Goal: Transaction & Acquisition: Purchase product/service

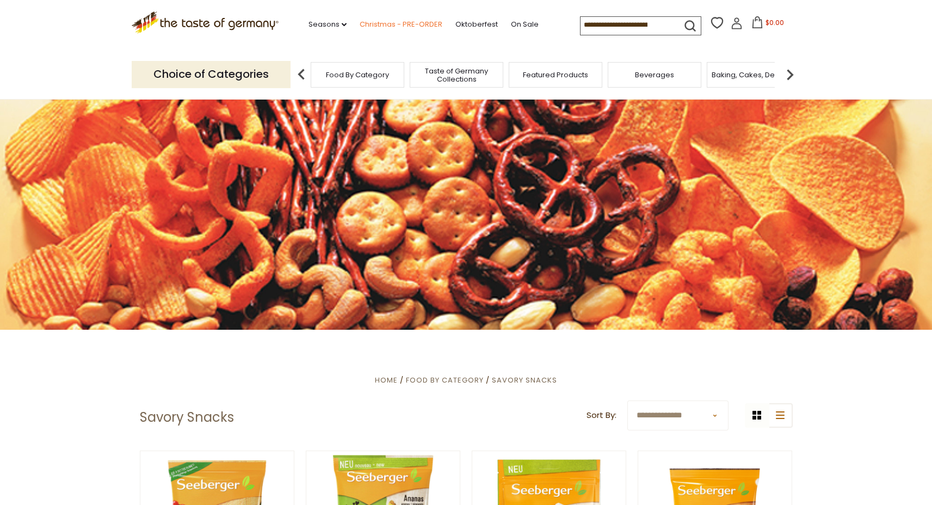
click at [360, 24] on link "Christmas - PRE-ORDER" at bounding box center [401, 25] width 83 height 12
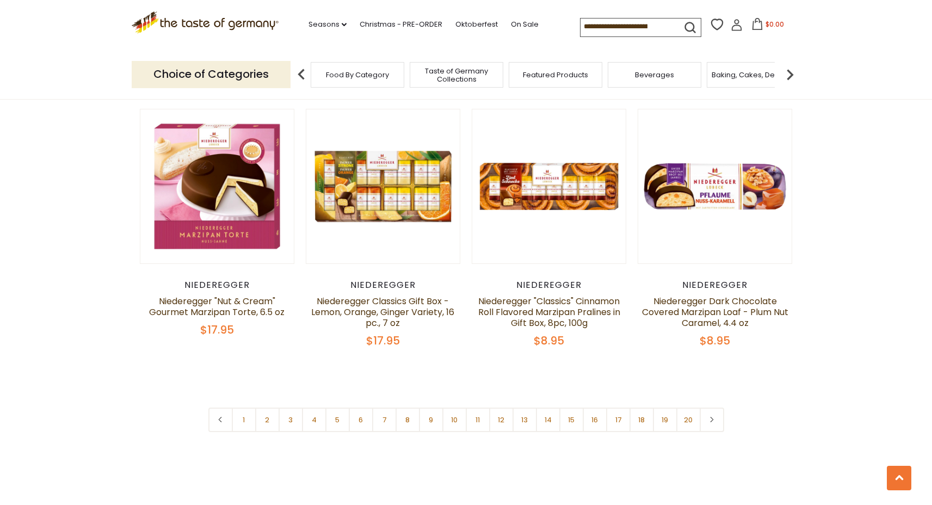
scroll to position [2505, 0]
click at [715, 416] on icon at bounding box center [712, 418] width 7 height 5
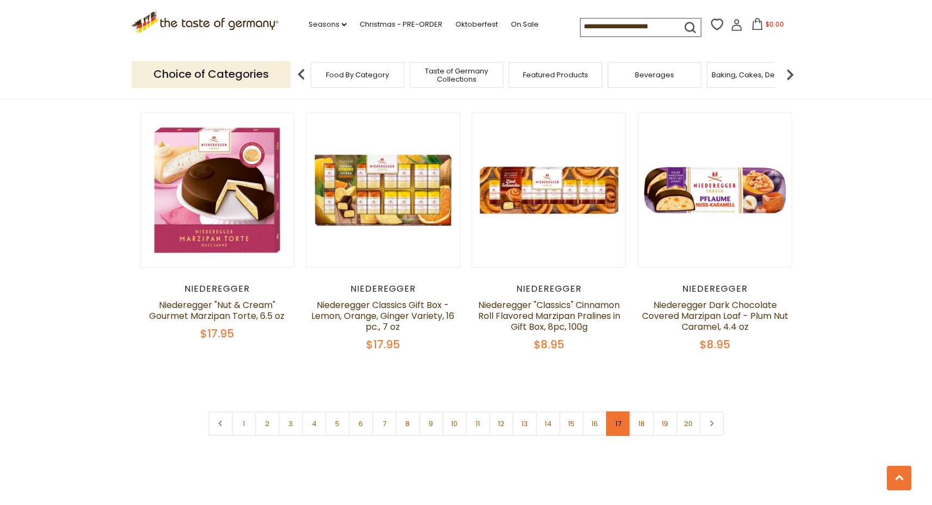
scroll to position [2502, 0]
click at [712, 420] on icon at bounding box center [712, 422] width 7 height 5
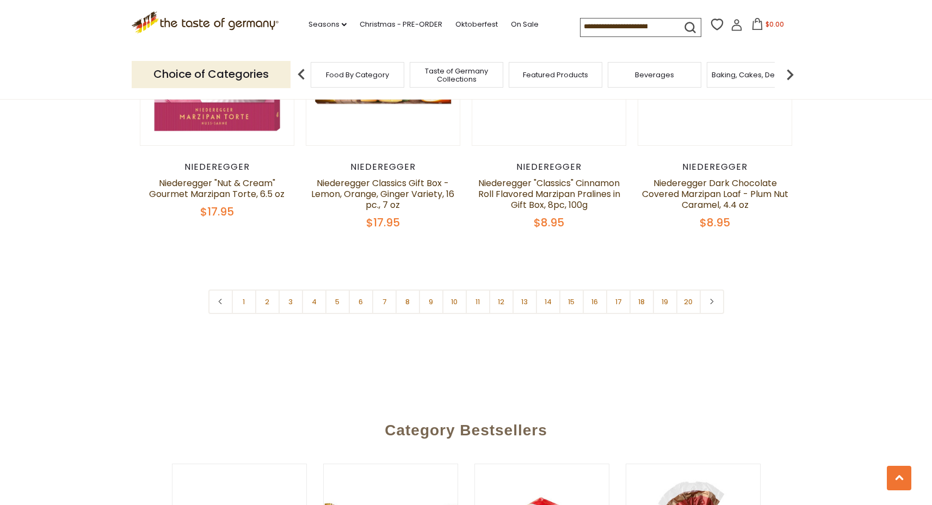
scroll to position [2622, 0]
click at [406, 290] on link "8" at bounding box center [408, 302] width 24 height 24
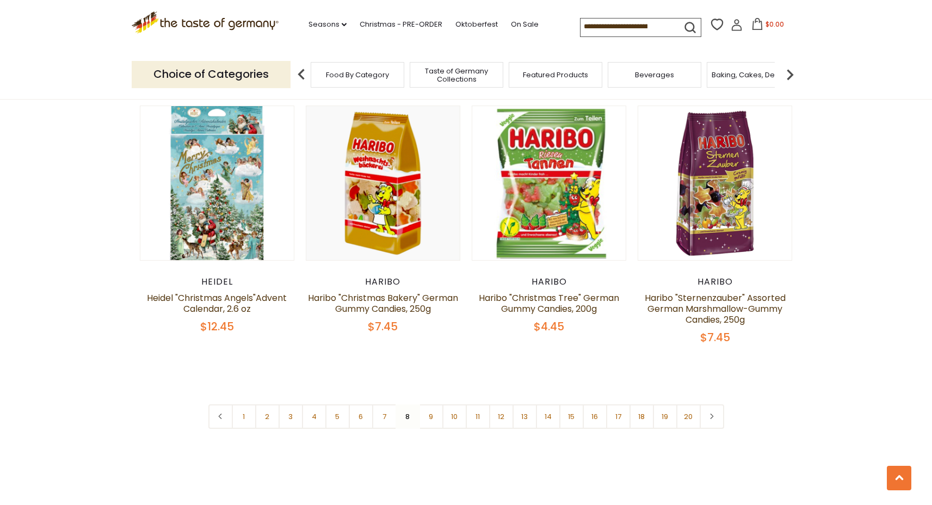
scroll to position [2490, 0]
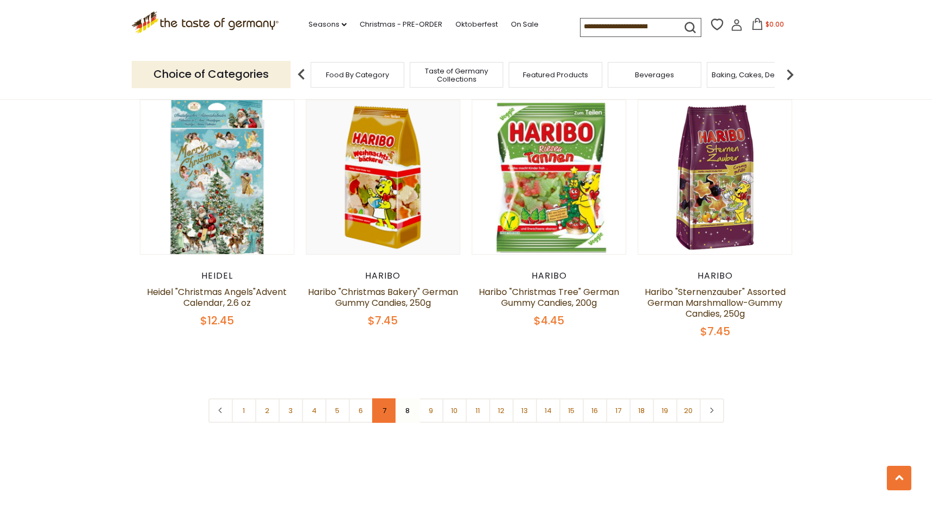
click at [380, 398] on link "7" at bounding box center [384, 410] width 24 height 24
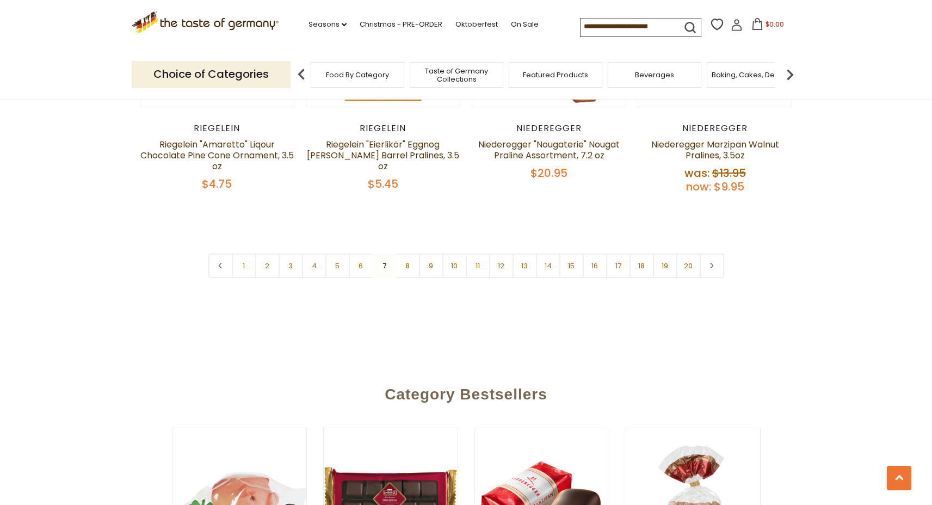
scroll to position [2673, 0]
click at [404, 253] on link "8" at bounding box center [408, 265] width 24 height 24
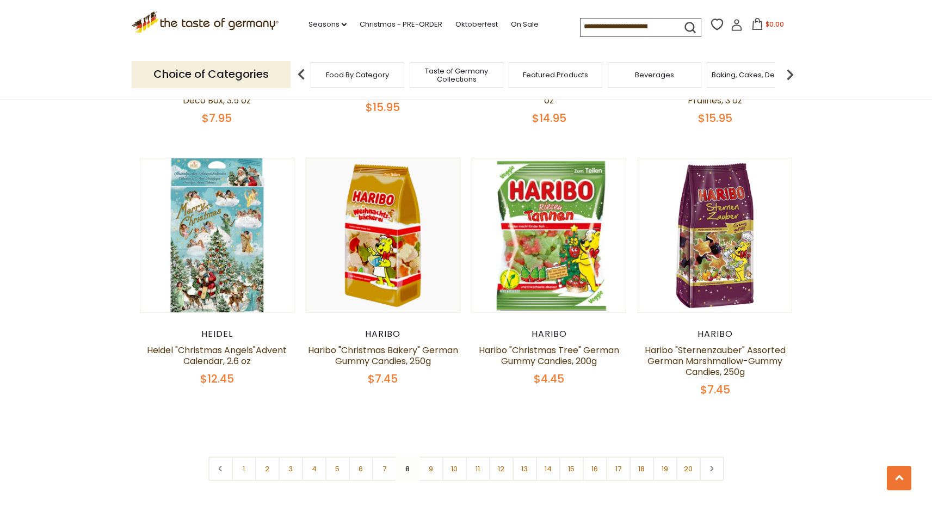
scroll to position [2428, 0]
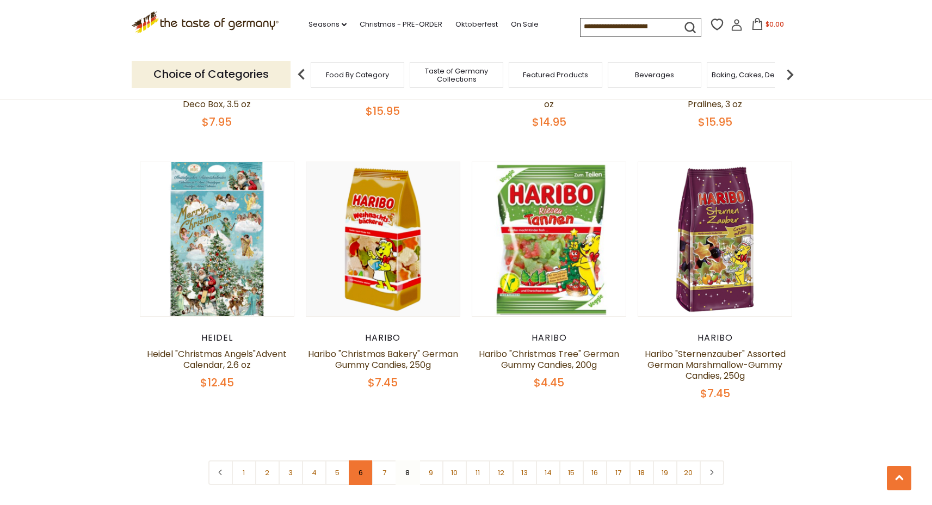
click at [361, 460] on link "6" at bounding box center [361, 472] width 24 height 24
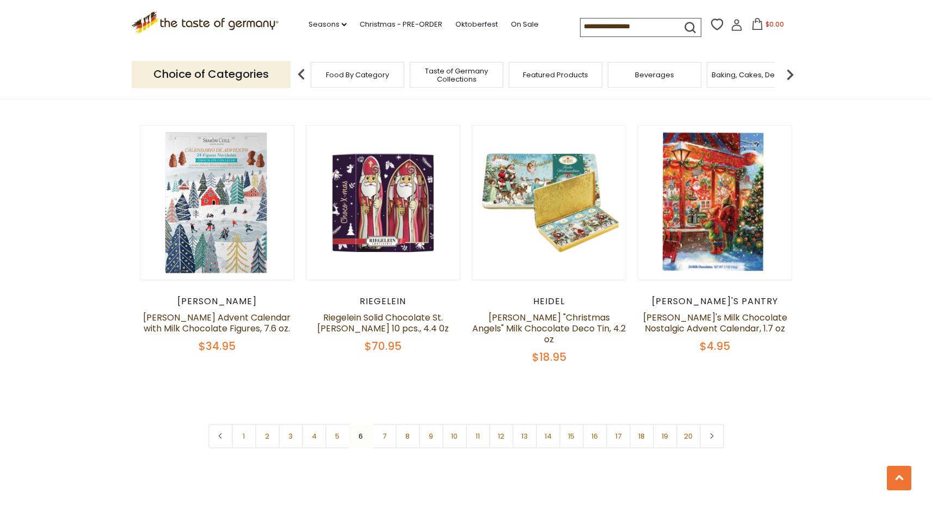
scroll to position [2494, 0]
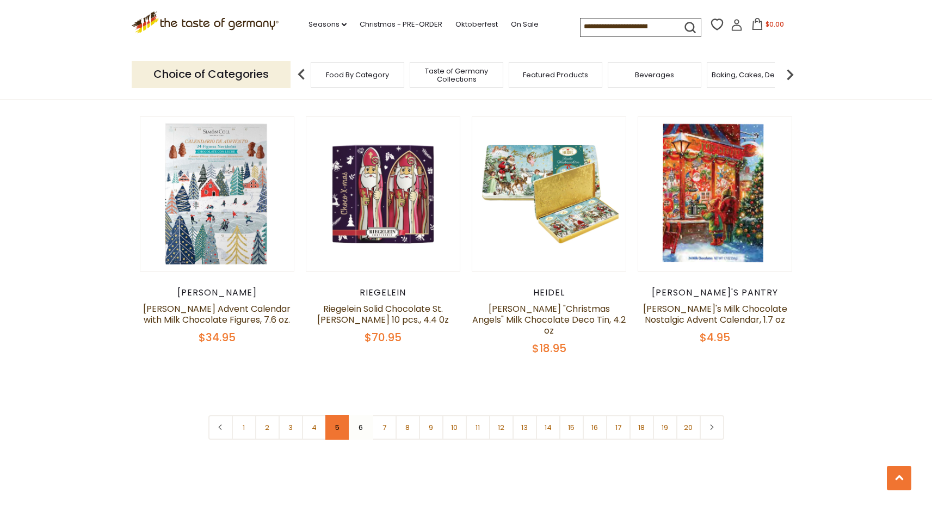
click at [342, 415] on link "5" at bounding box center [337, 427] width 24 height 24
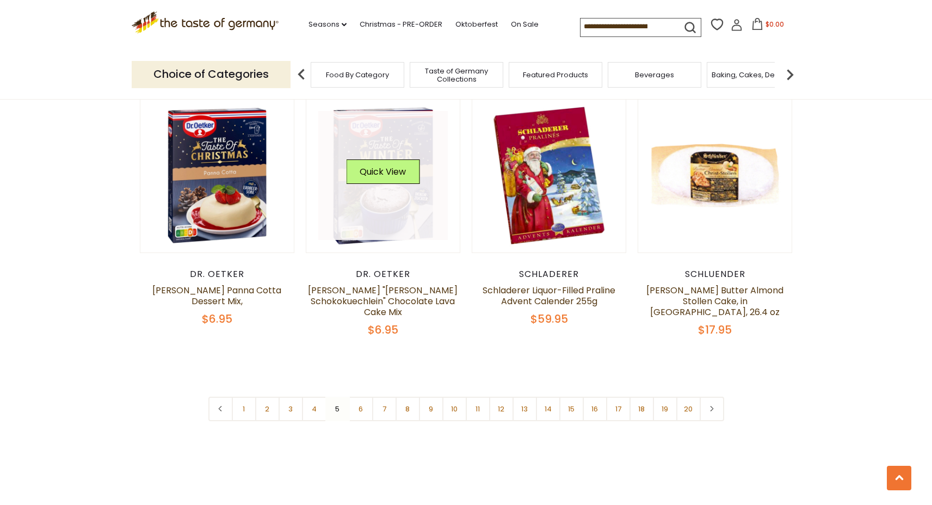
scroll to position [2514, 0]
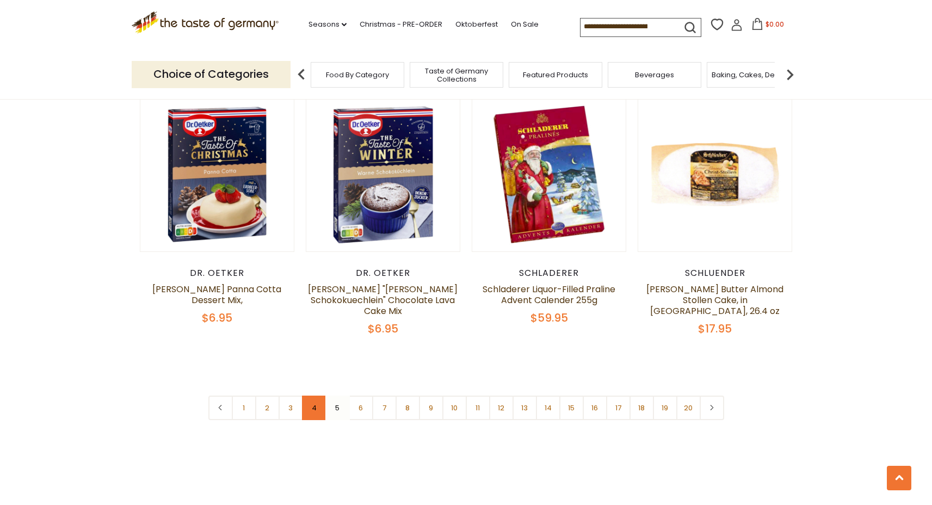
click at [314, 396] on link "4" at bounding box center [314, 408] width 24 height 24
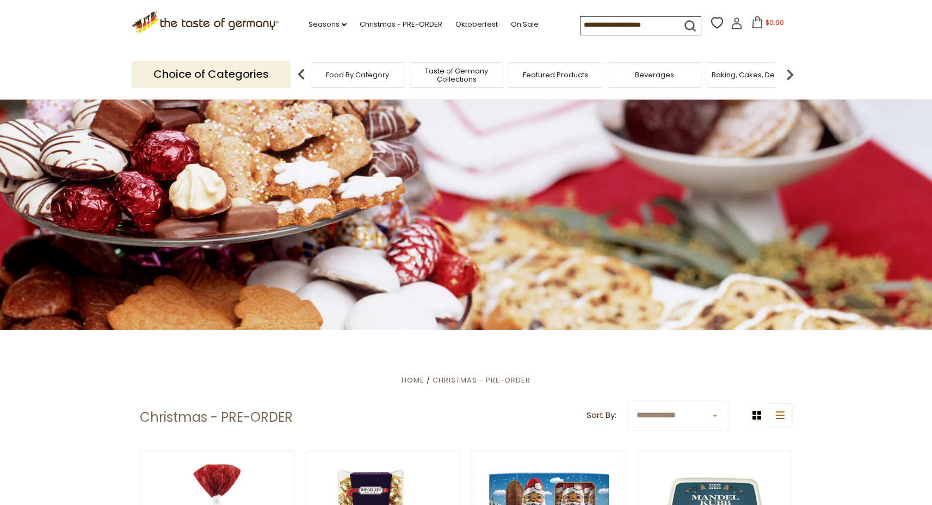
scroll to position [0, 0]
